Goal: Transaction & Acquisition: Download file/media

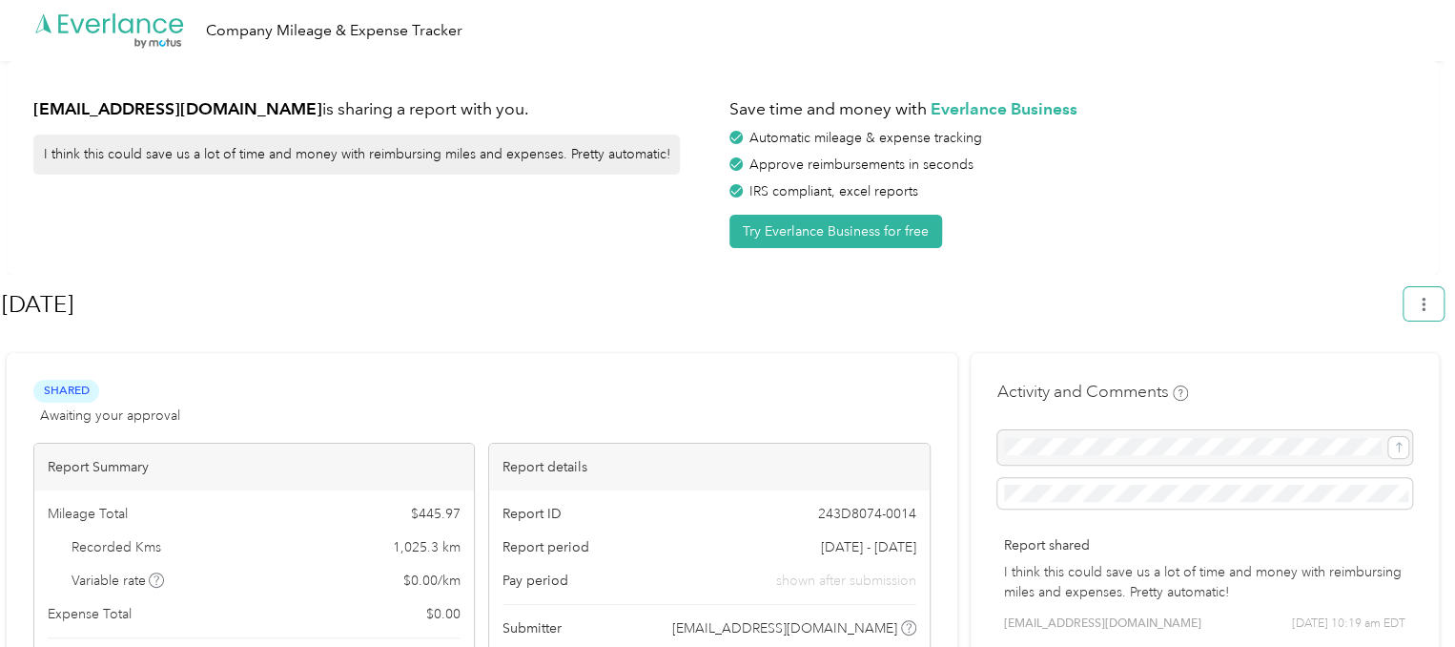
click at [1431, 299] on icon "button" at bounding box center [1423, 304] width 13 height 13
click at [1362, 237] on div "Save time and money with Everlance Business Automatic mileage & expense trackin…" at bounding box center [1071, 168] width 683 height 160
click at [1426, 310] on icon "button" at bounding box center [1424, 304] width 4 height 13
click at [1369, 383] on span "Download" at bounding box center [1379, 393] width 63 height 20
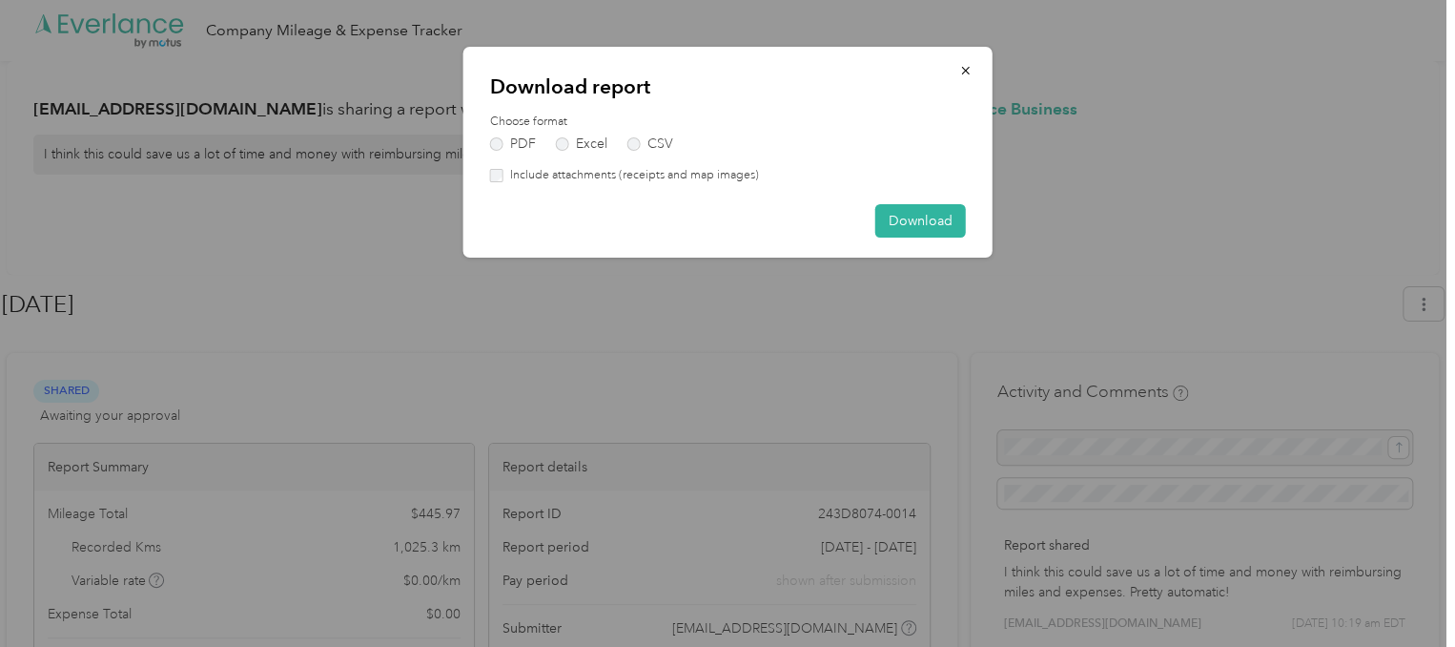
click at [880, 224] on button "Download" at bounding box center [921, 220] width 91 height 33
